Goal: Task Accomplishment & Management: Use online tool/utility

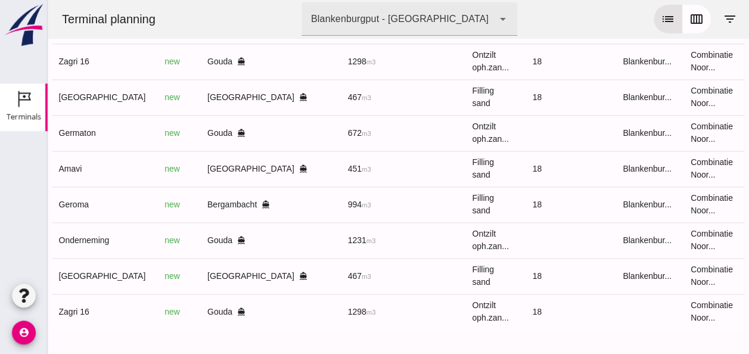
scroll to position [0, 318]
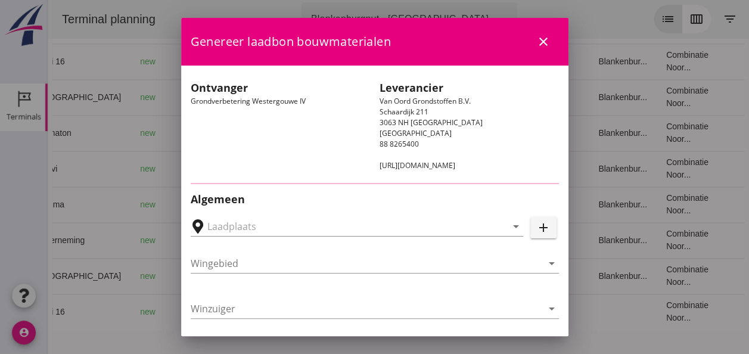
type input "Loswal Fa. J. Bos&Zonen, [GEOGRAPHIC_DATA]"
type input "Zagri 16"
type input "[PERSON_NAME]"
type input "1298"
type input "Ontzilt oph.zand [75] (6120)"
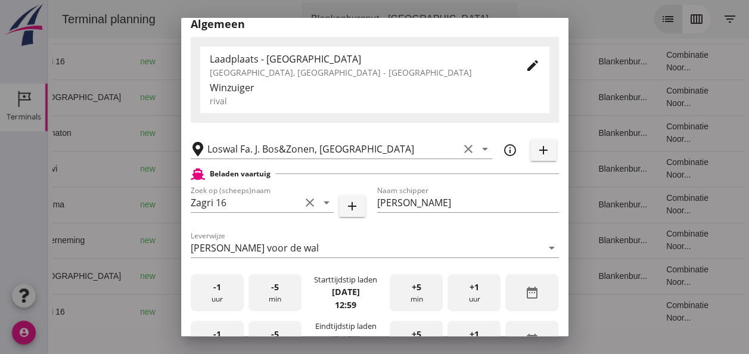
scroll to position [298, 0]
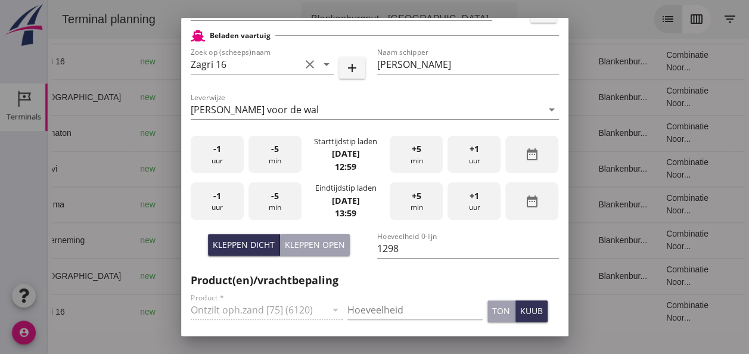
click at [219, 157] on div "-1 uur" at bounding box center [217, 155] width 53 height 38
click at [405, 156] on div "+5 min" at bounding box center [416, 155] width 53 height 38
click at [215, 199] on span "-1" at bounding box center [217, 196] width 8 height 13
click at [412, 199] on span "+5" at bounding box center [417, 196] width 10 height 13
click at [364, 308] on input "Hoeveelheid" at bounding box center [414, 309] width 135 height 19
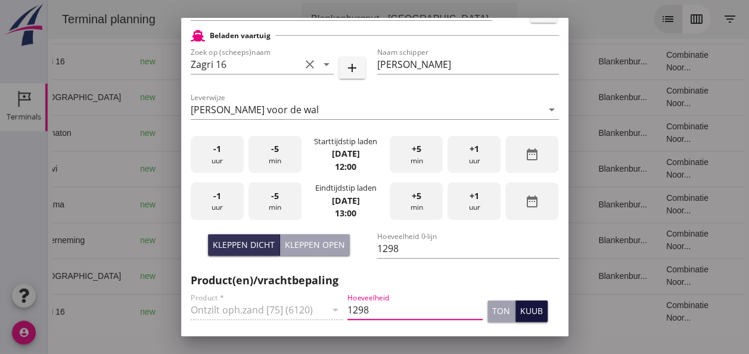
type input "1298"
click at [526, 308] on div "kuub" at bounding box center [531, 311] width 23 height 13
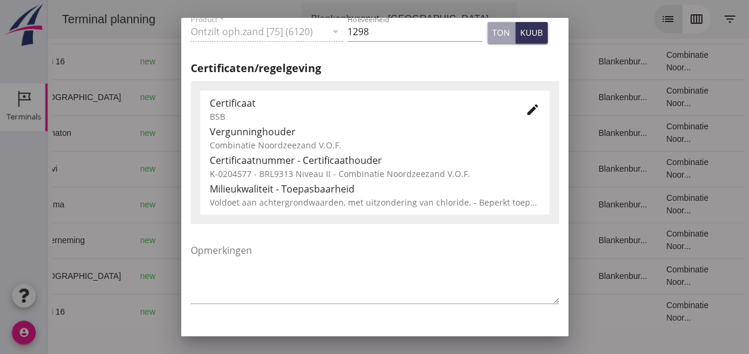
scroll to position [607, 0]
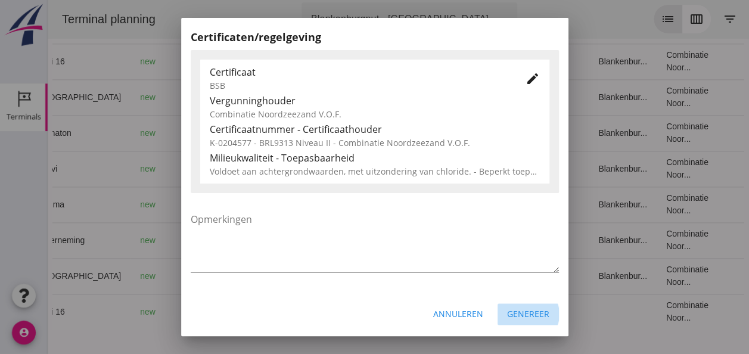
click at [520, 316] on div "Genereer" at bounding box center [528, 314] width 42 height 13
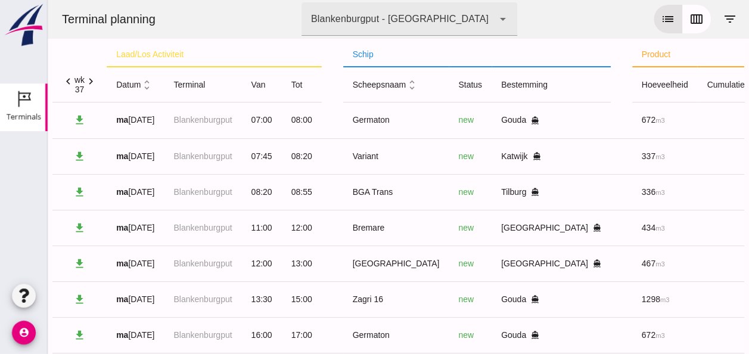
scroll to position [0, 0]
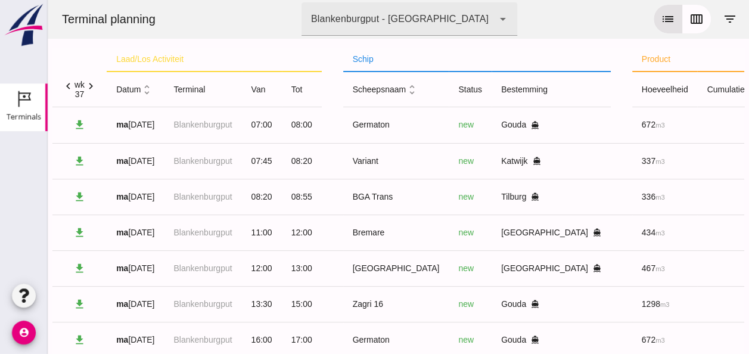
click at [91, 85] on icon "chevron_right" at bounding box center [91, 86] width 13 height 13
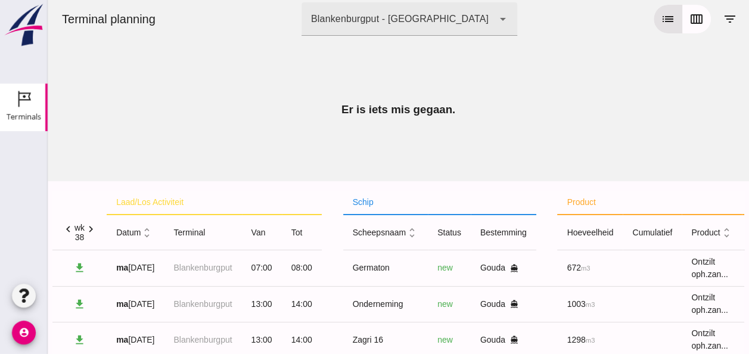
click at [67, 228] on icon "chevron_left" at bounding box center [68, 229] width 13 height 13
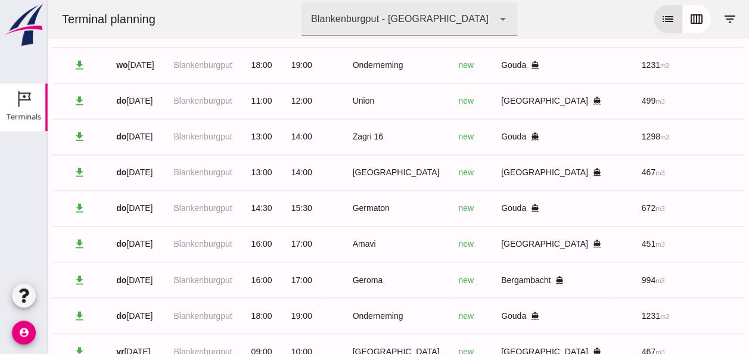
scroll to position [931, 0]
